Goal: Transaction & Acquisition: Obtain resource

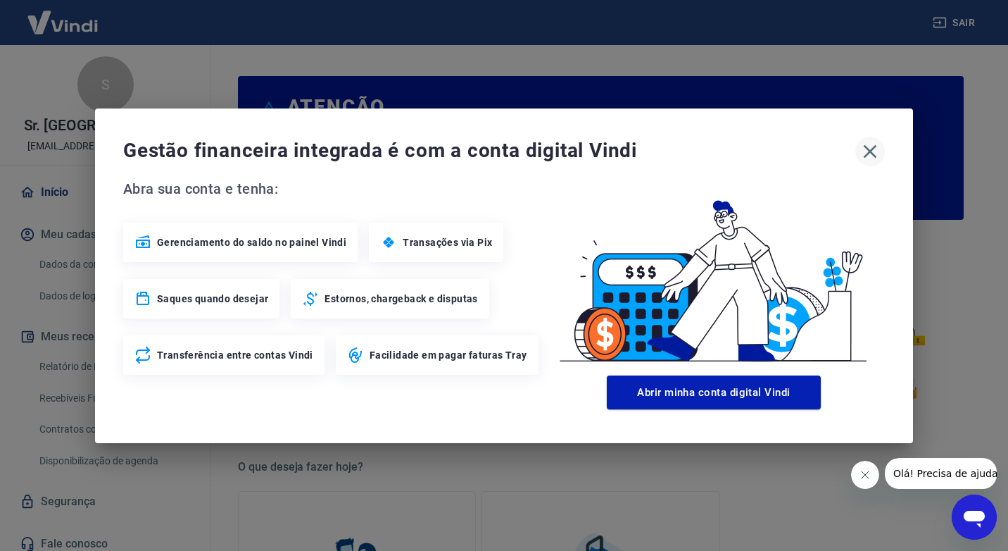
click at [877, 151] on icon "button" at bounding box center [870, 151] width 23 height 23
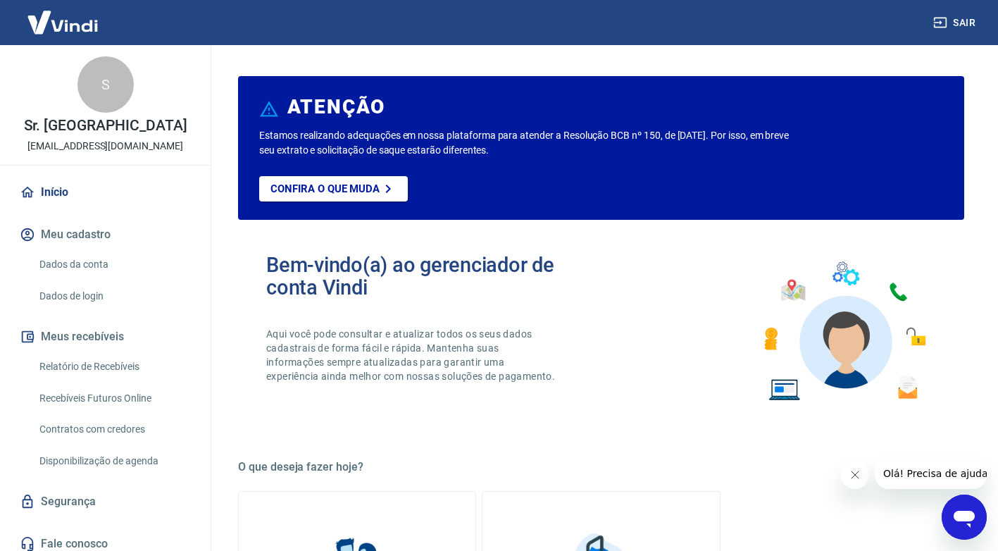
click at [60, 371] on link "Relatório de Recebíveis" at bounding box center [114, 366] width 160 height 29
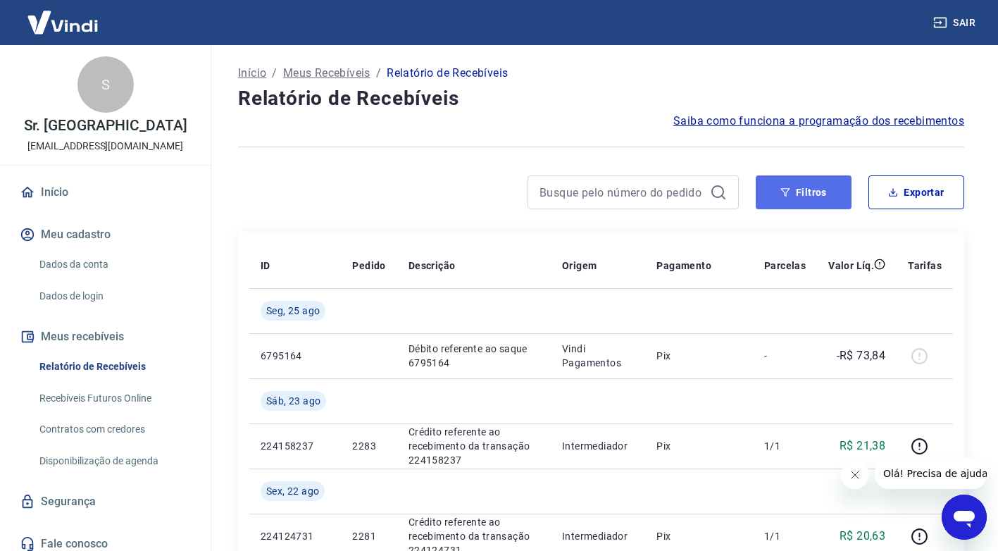
click at [792, 190] on button "Filtros" at bounding box center [804, 192] width 96 height 34
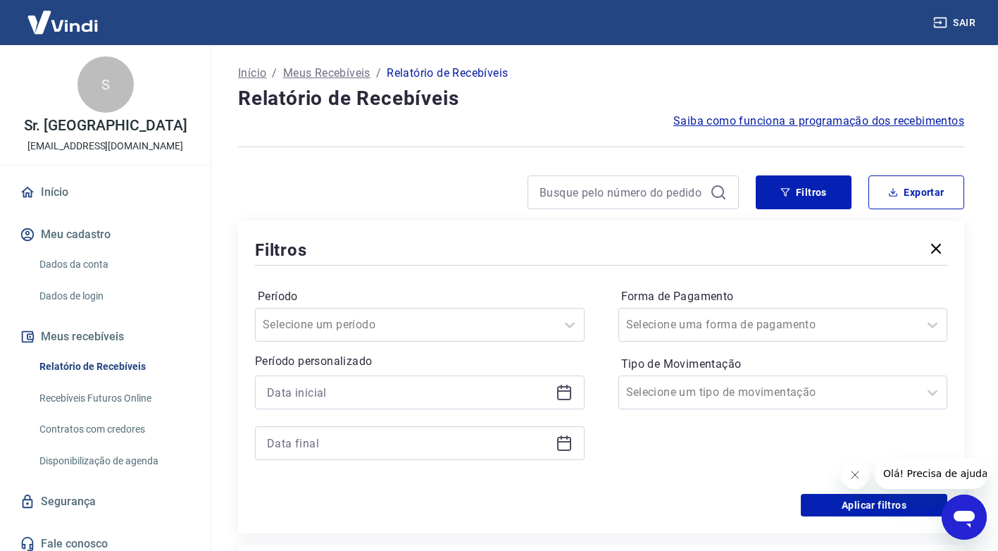
click at [557, 391] on icon at bounding box center [564, 390] width 14 height 1
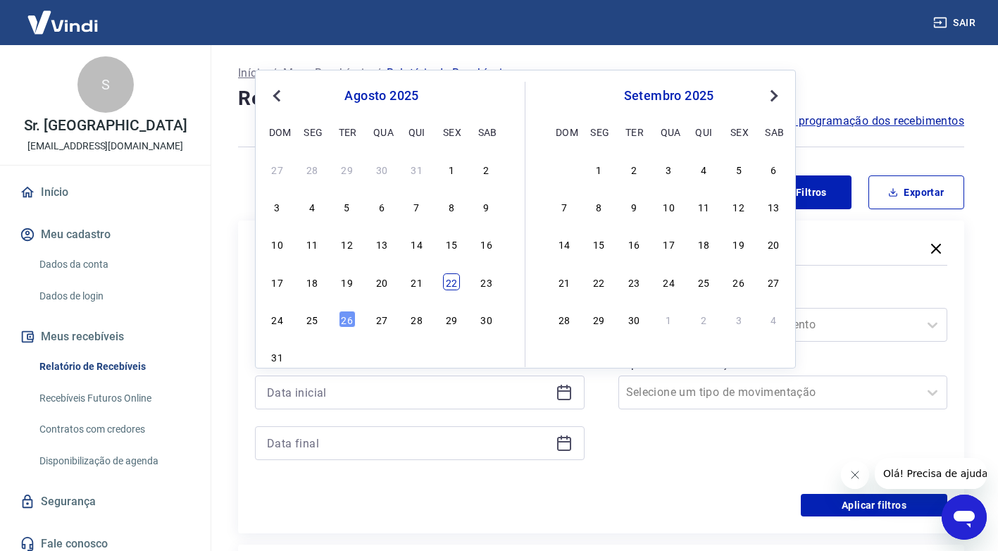
click at [446, 287] on div "22" at bounding box center [451, 281] width 17 height 17
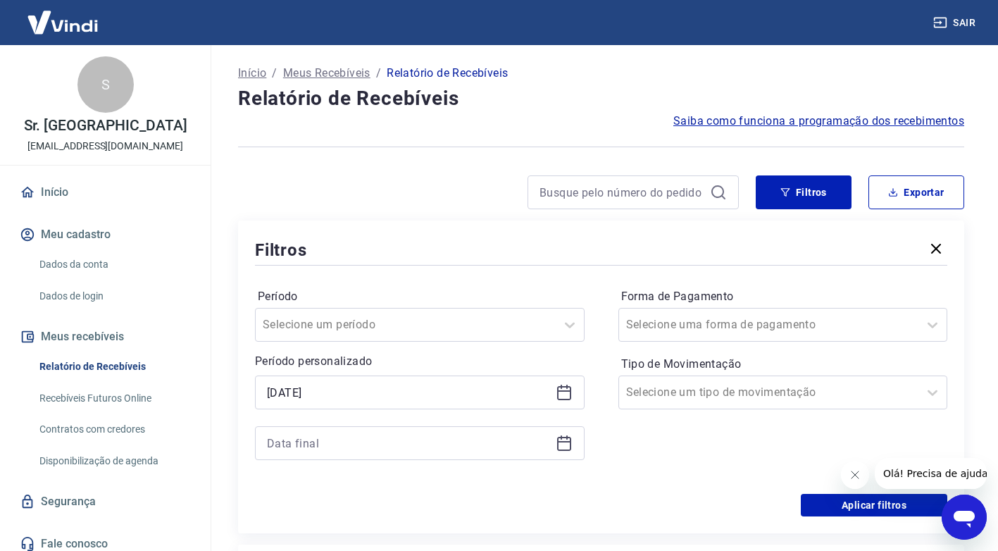
type input "[DATE]"
click at [450, 280] on div "Período Selecione um período Período personalizado Selected date: [DATE] [DATE]…" at bounding box center [601, 380] width 692 height 225
click at [570, 446] on icon at bounding box center [564, 444] width 14 height 14
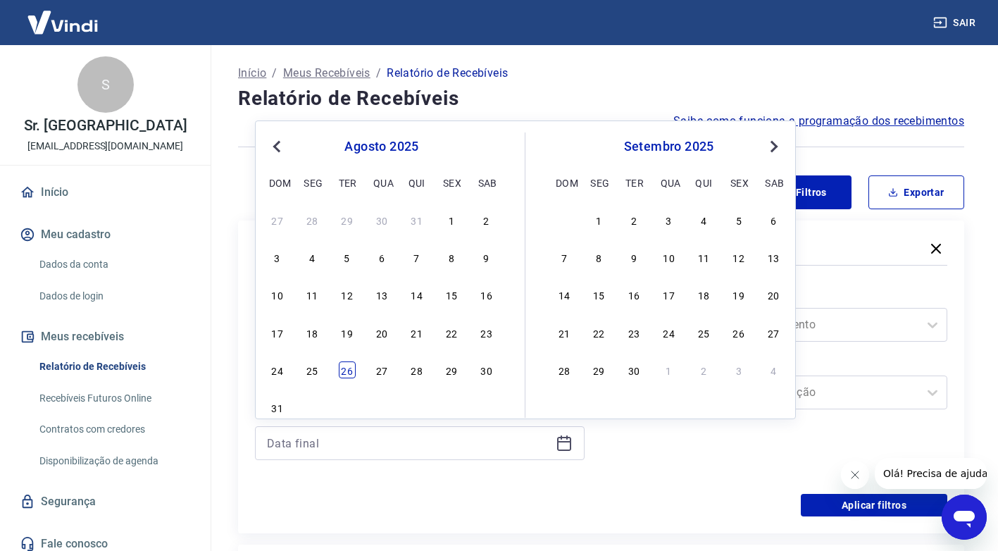
click at [342, 371] on div "26" at bounding box center [347, 369] width 17 height 17
type input "[DATE]"
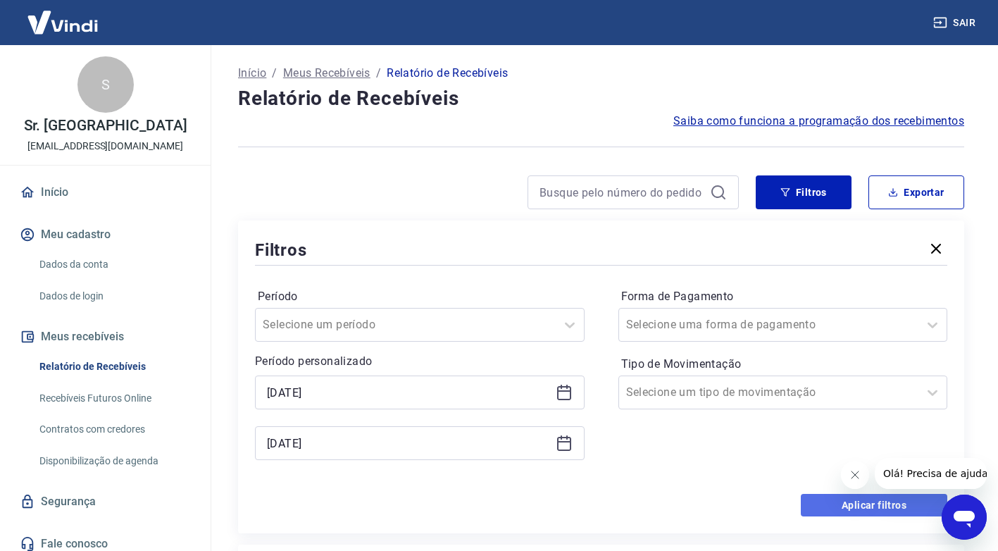
click at [857, 500] on button "Aplicar filtros" at bounding box center [874, 505] width 146 height 23
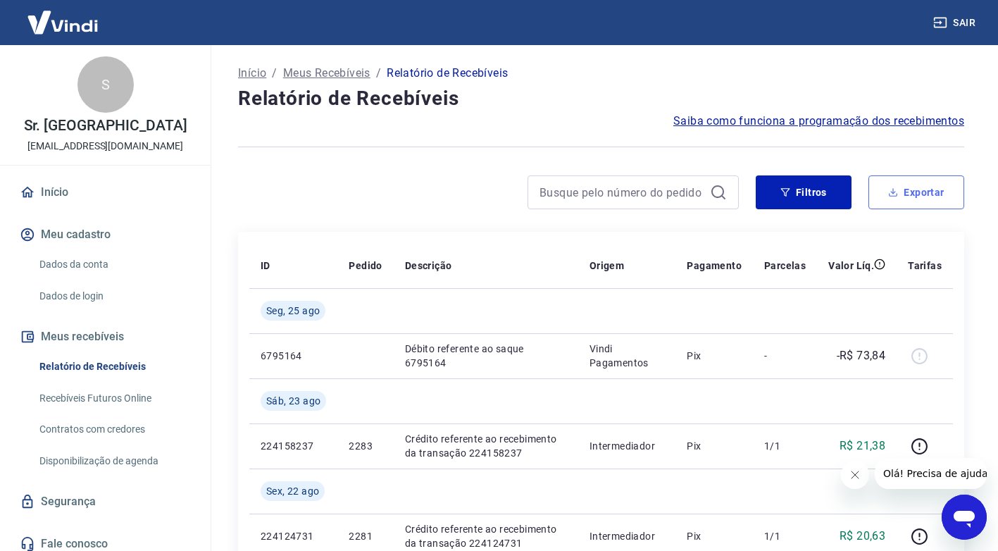
click at [911, 192] on button "Exportar" at bounding box center [916, 192] width 96 height 34
type input "[DATE]"
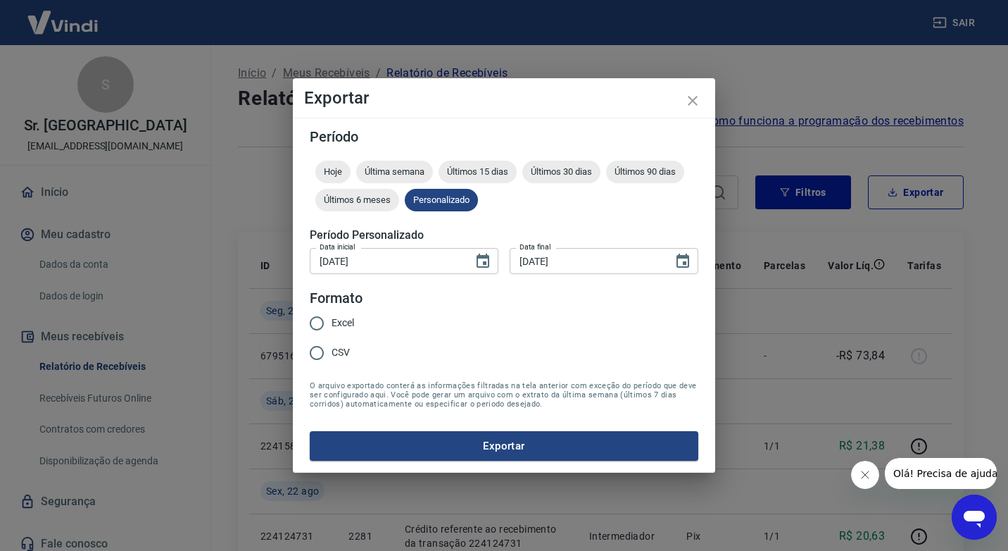
click at [319, 351] on input "CSV" at bounding box center [317, 353] width 30 height 30
radio input "true"
click at [408, 425] on form "Período Hoje Última semana Últimos 15 dias Últimos 30 dias Últimos 90 dias Últi…" at bounding box center [504, 295] width 389 height 331
click at [415, 438] on button "Exportar" at bounding box center [504, 446] width 389 height 30
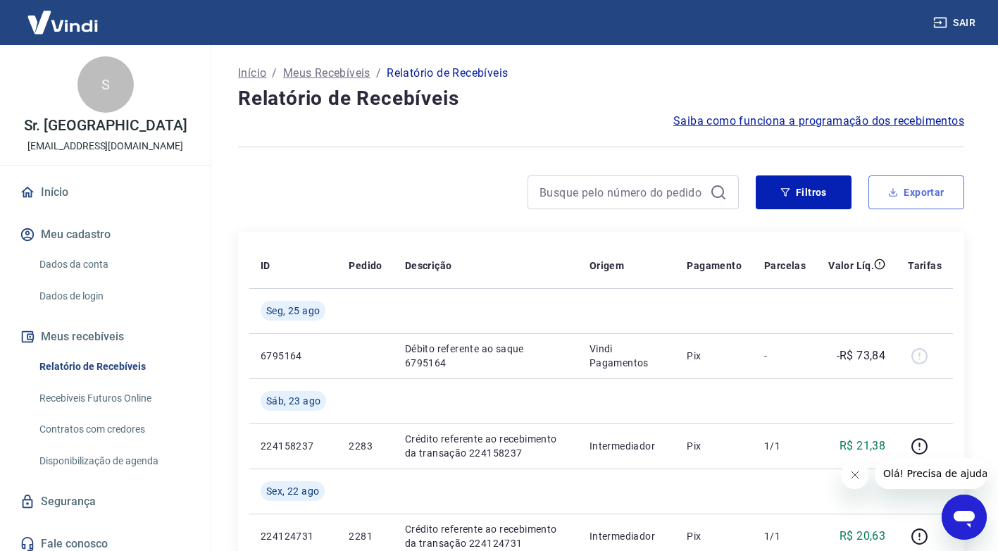
click at [921, 188] on button "Exportar" at bounding box center [916, 192] width 96 height 34
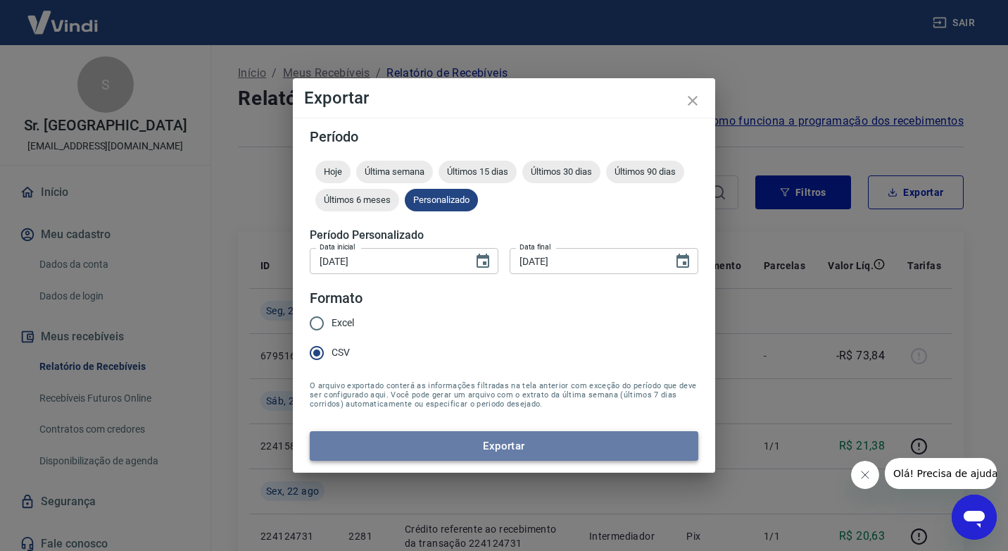
click at [505, 444] on button "Exportar" at bounding box center [504, 446] width 389 height 30
